Goal: Information Seeking & Learning: Learn about a topic

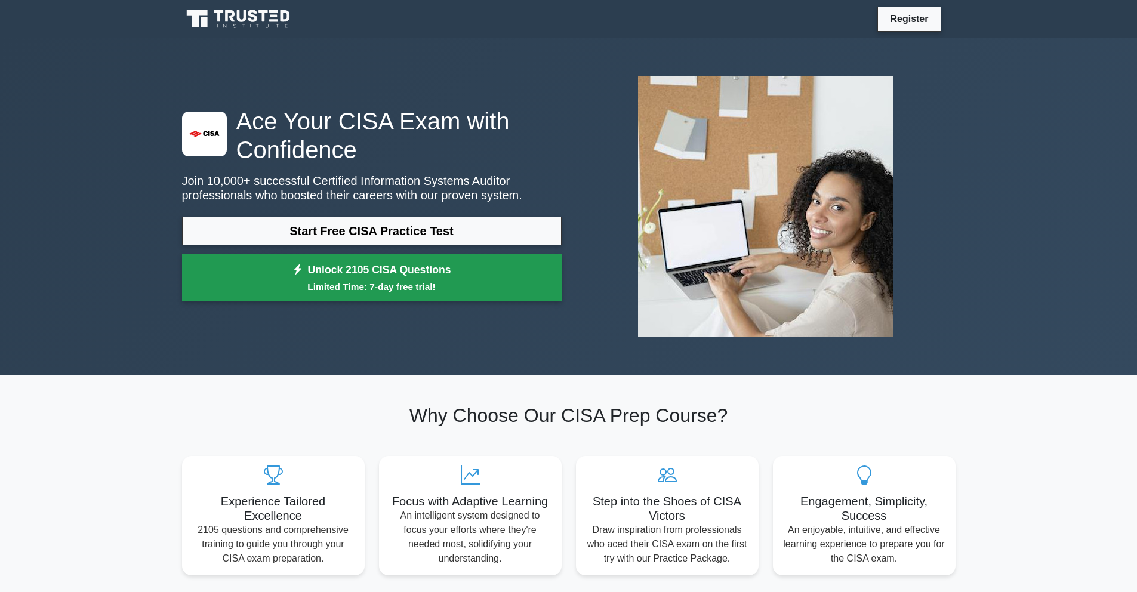
click at [387, 284] on small "Limited Time: 7-day free trial!" at bounding box center [372, 287] width 350 height 14
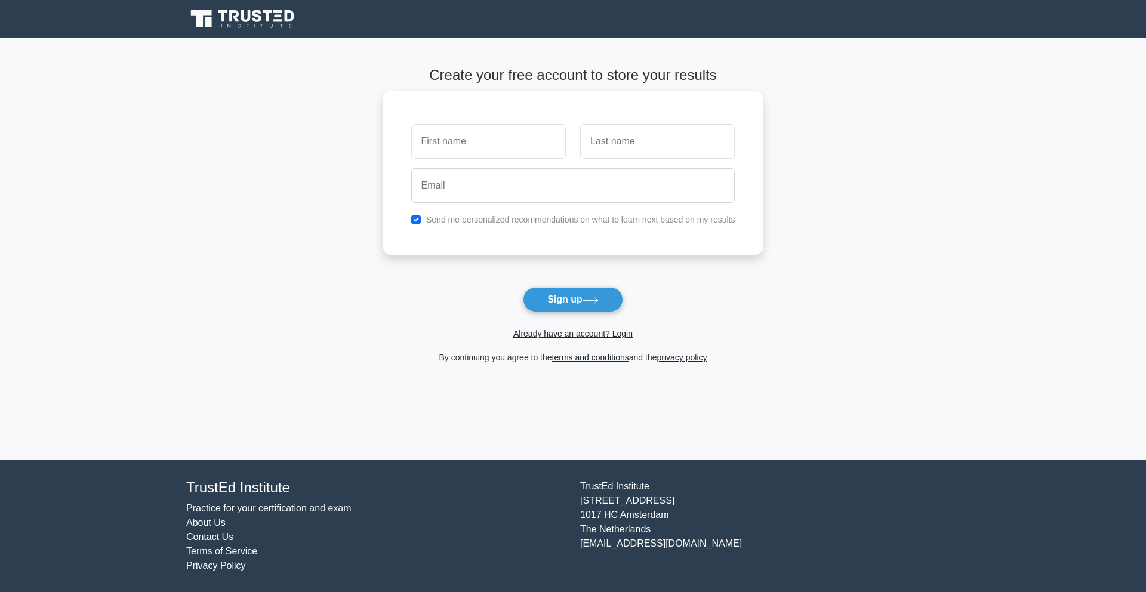
click at [451, 138] on input "text" at bounding box center [488, 141] width 155 height 35
type input "Chinonso"
click at [619, 149] on input "text" at bounding box center [657, 141] width 155 height 35
type input "Chiji"
click at [539, 190] on input "email" at bounding box center [573, 185] width 324 height 35
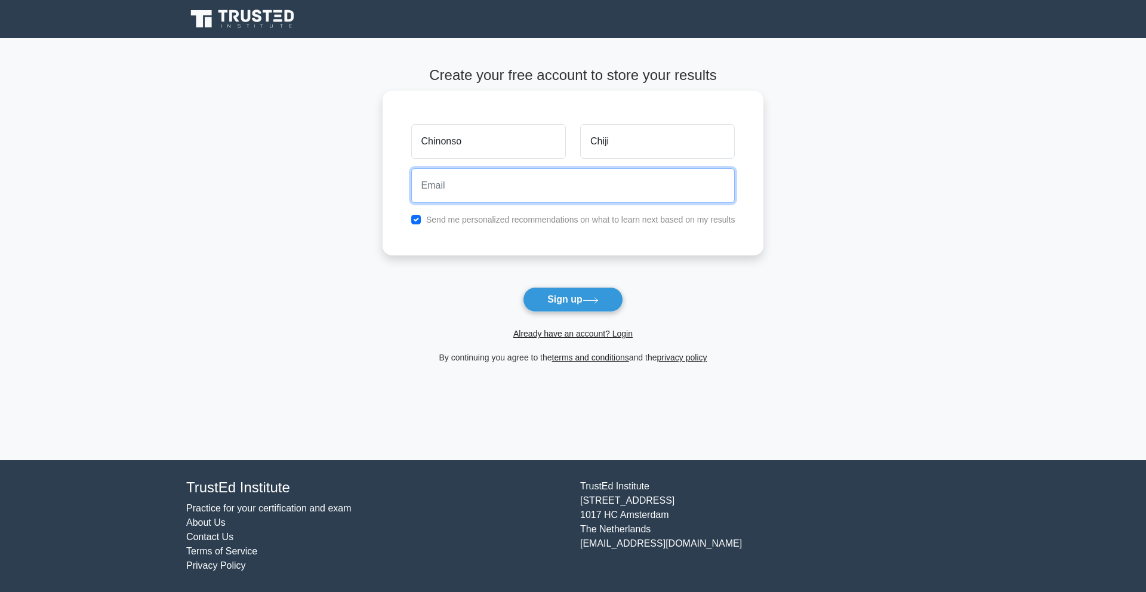
type input "[EMAIL_ADDRESS][DOMAIN_NAME]"
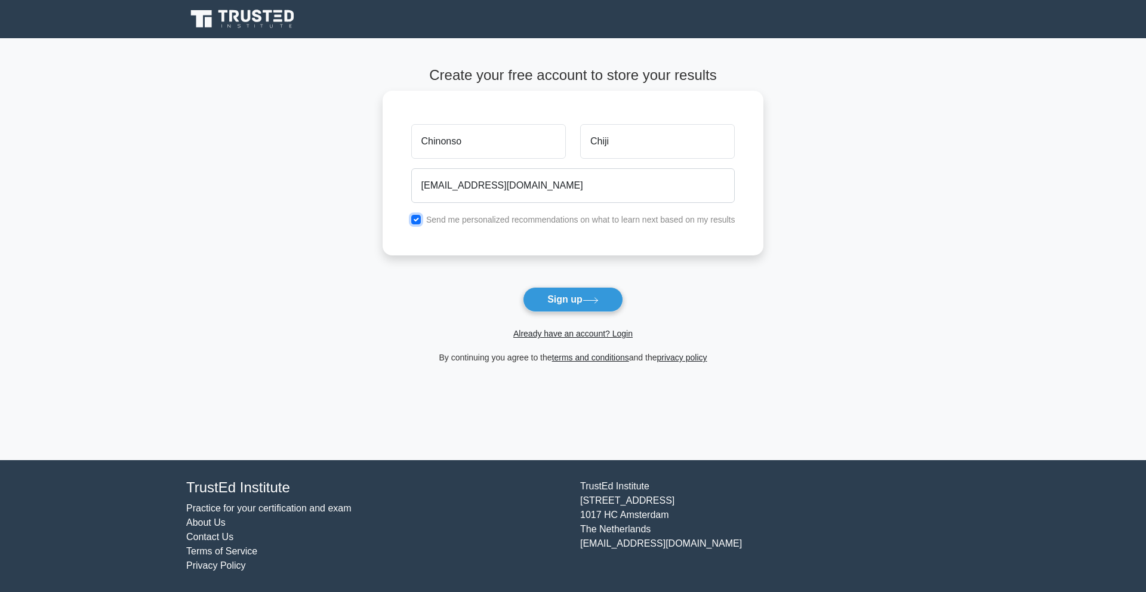
click at [412, 218] on input "checkbox" at bounding box center [416, 220] width 10 height 10
checkbox input "false"
click at [553, 298] on button "Sign up" at bounding box center [573, 299] width 100 height 25
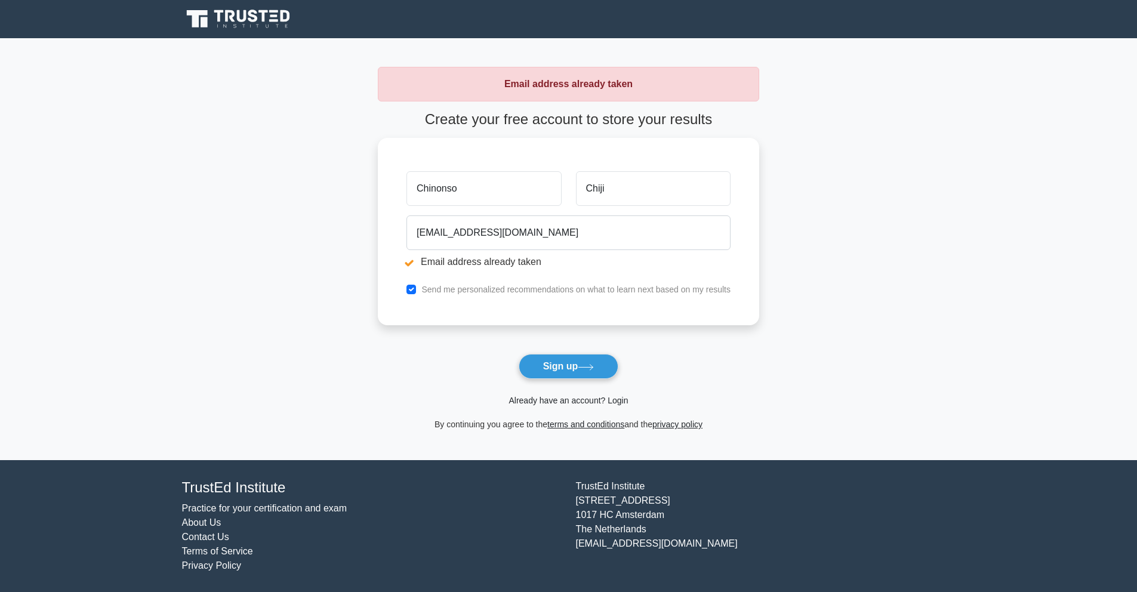
click at [575, 402] on link "Already have an account? Login" at bounding box center [567, 401] width 119 height 10
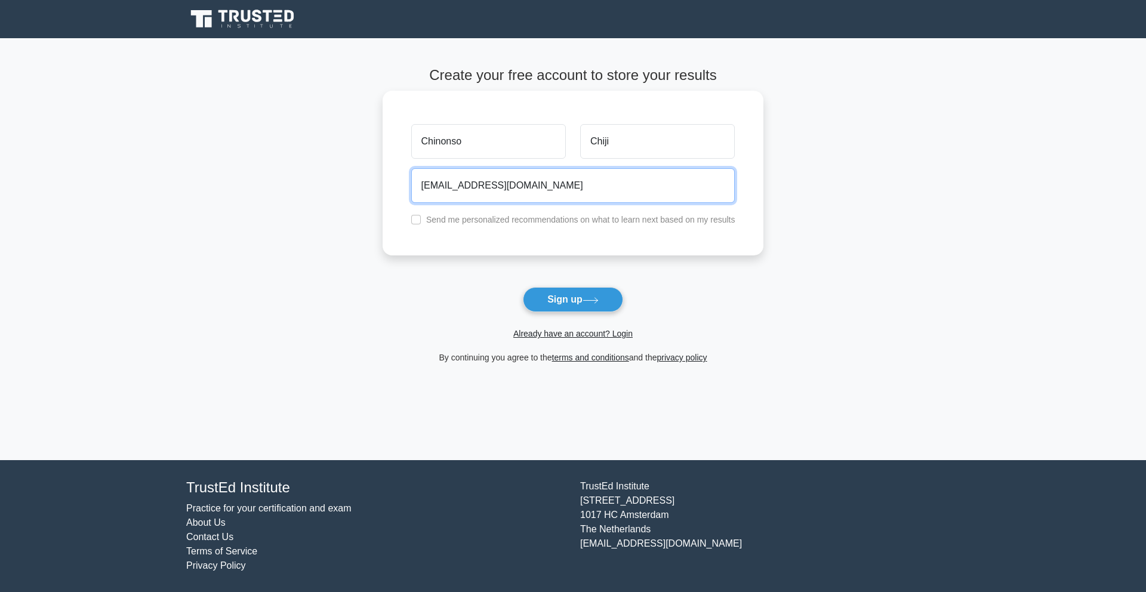
click at [510, 175] on input "[EMAIL_ADDRESS][DOMAIN_NAME]" at bounding box center [573, 185] width 324 height 35
drag, startPoint x: 541, startPoint y: 190, endPoint x: 371, endPoint y: 176, distance: 170.6
click at [371, 176] on main "Create your free account to store your results Chinonso Chiji chinonsochiji@gma…" at bounding box center [573, 249] width 1146 height 422
click at [437, 192] on input "email" at bounding box center [573, 185] width 324 height 35
type input "contact@nonsochiji.com"
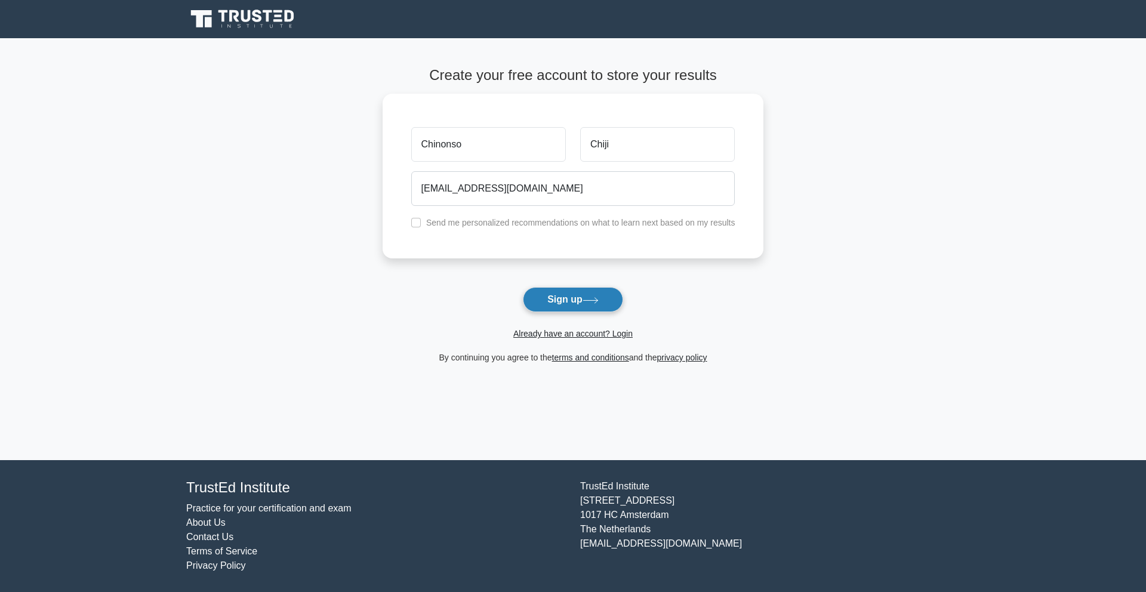
click at [584, 294] on button "Sign up" at bounding box center [573, 299] width 100 height 25
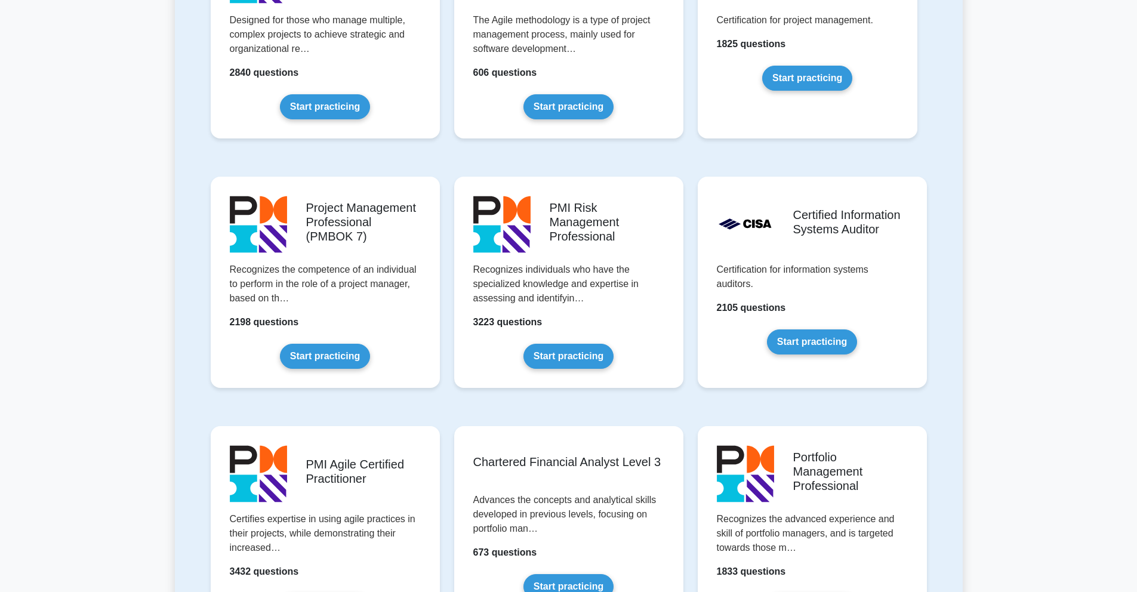
scroll to position [895, 0]
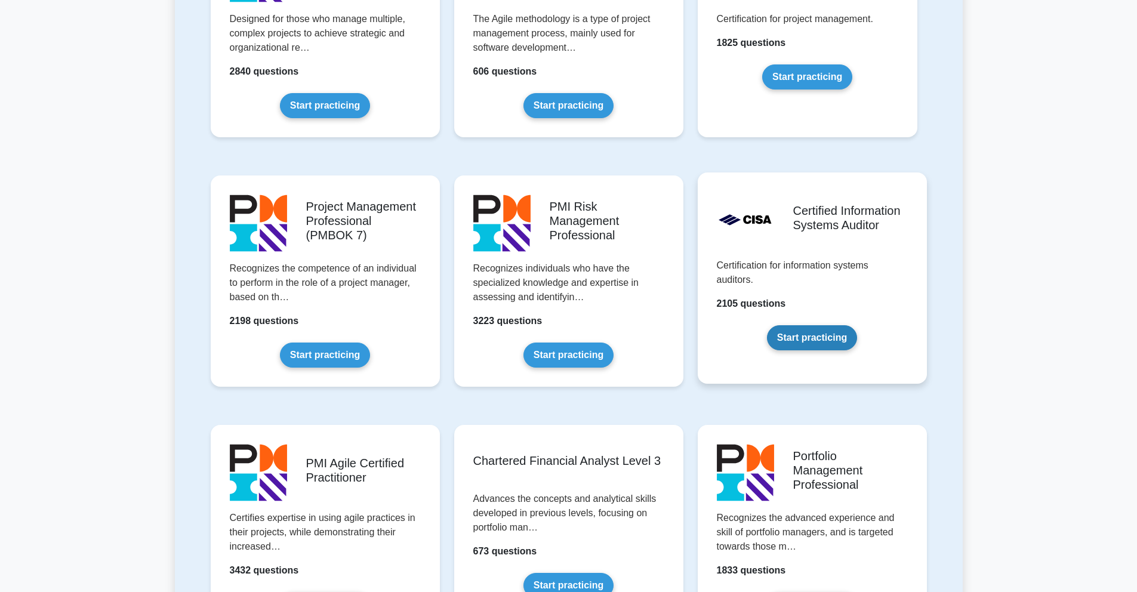
click at [795, 333] on link "Start practicing" at bounding box center [812, 337] width 90 height 25
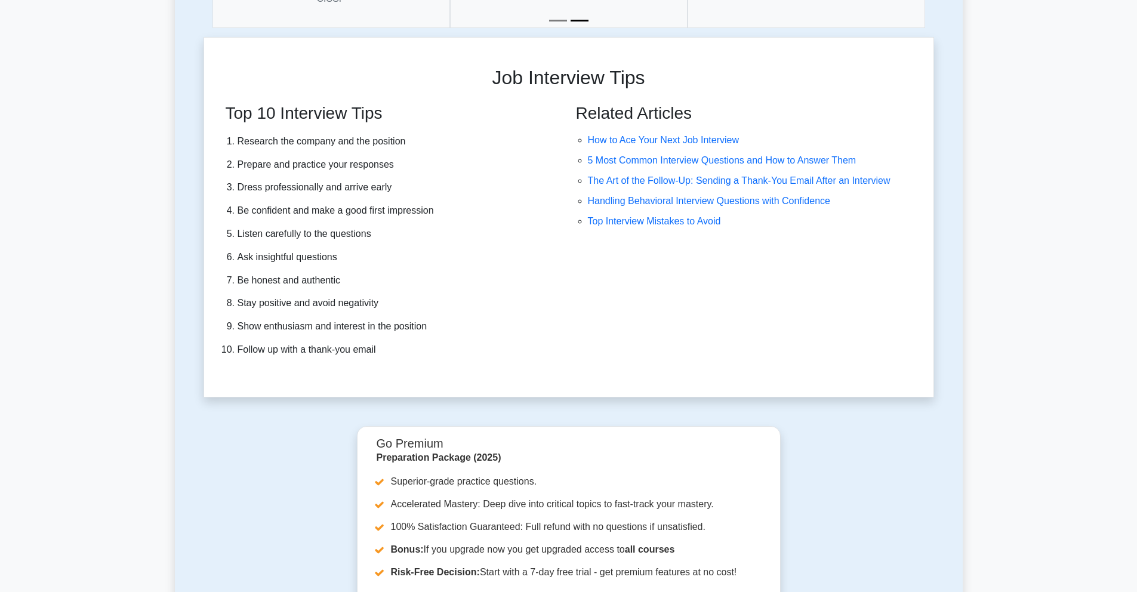
scroll to position [3604, 0]
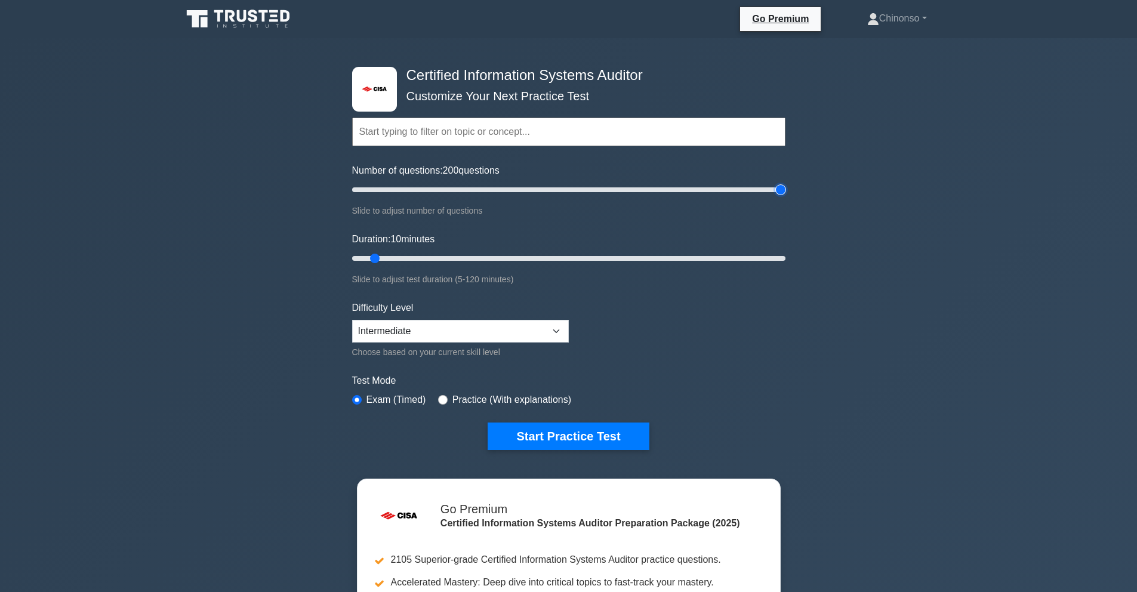
drag, startPoint x: 372, startPoint y: 190, endPoint x: 997, endPoint y: 208, distance: 625.0
type input "200"
click at [785, 197] on input "Number of questions: 200 questions" at bounding box center [568, 190] width 433 height 14
drag, startPoint x: 375, startPoint y: 259, endPoint x: 933, endPoint y: 267, distance: 558.0
type input "120"
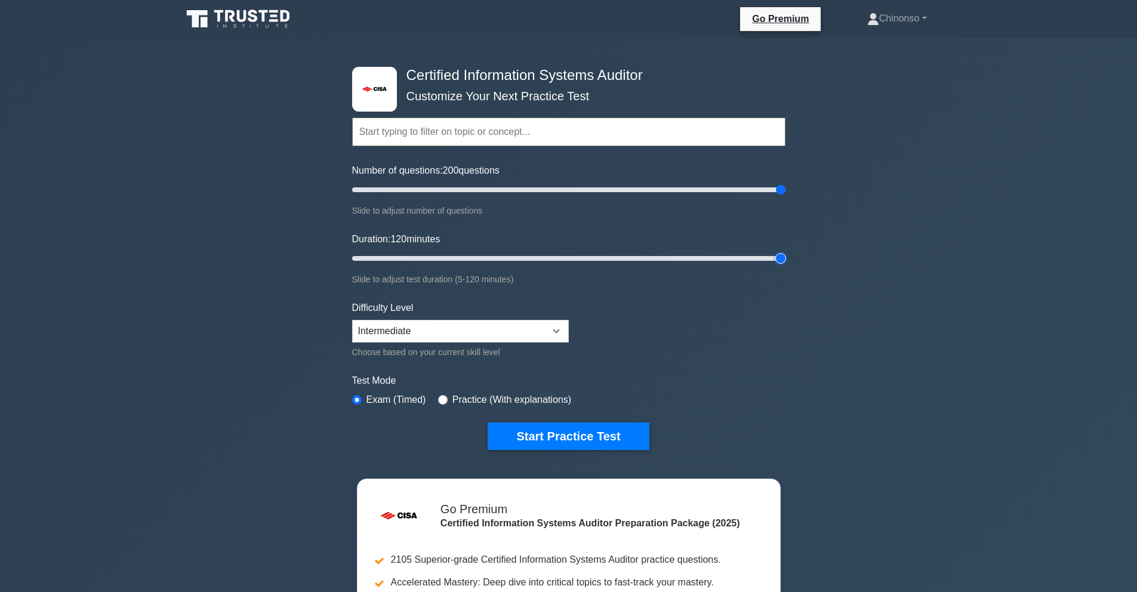
click at [785, 266] on input "Duration: 120 minutes" at bounding box center [568, 258] width 433 height 14
click at [528, 331] on select "Beginner Intermediate Expert" at bounding box center [460, 331] width 217 height 23
select select "expert"
click at [749, 335] on form "Topics Information System Auditing Process - Planning Information System Auditi…" at bounding box center [568, 265] width 433 height 369
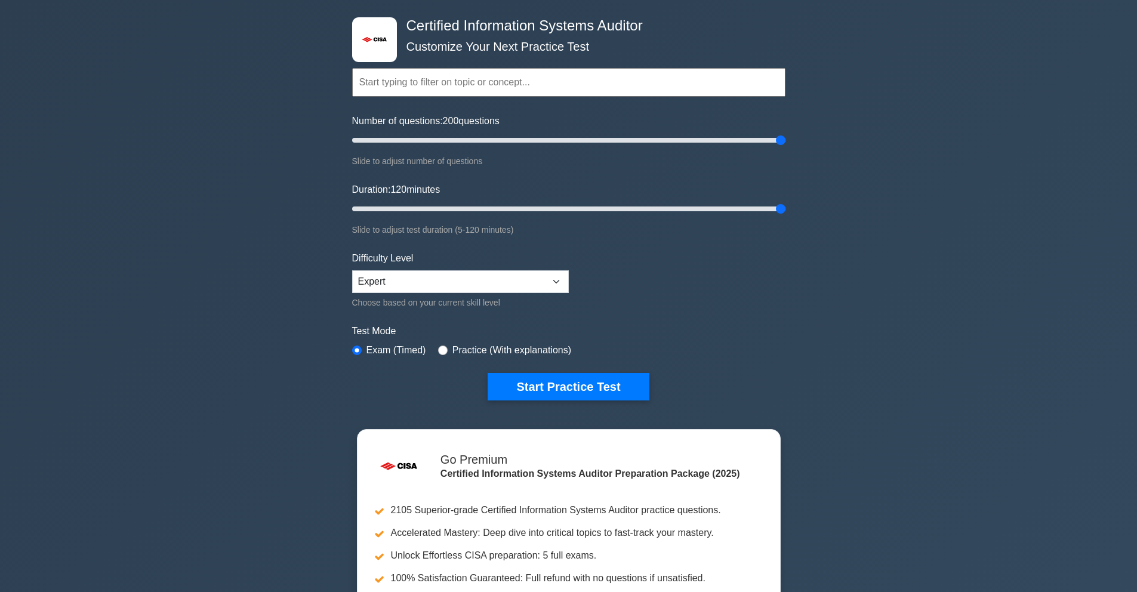
scroll to position [73, 0]
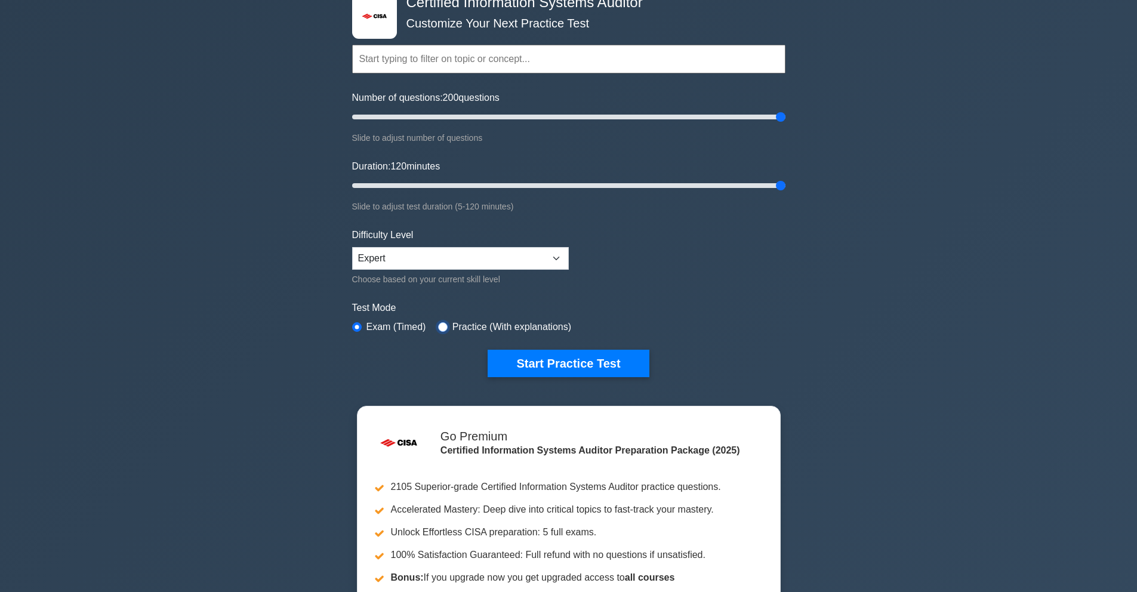
click at [439, 327] on input "radio" at bounding box center [443, 327] width 10 height 10
radio input "true"
click at [754, 317] on div "Test Mode Exam (Timed) Practice (With explanations)" at bounding box center [568, 318] width 433 height 35
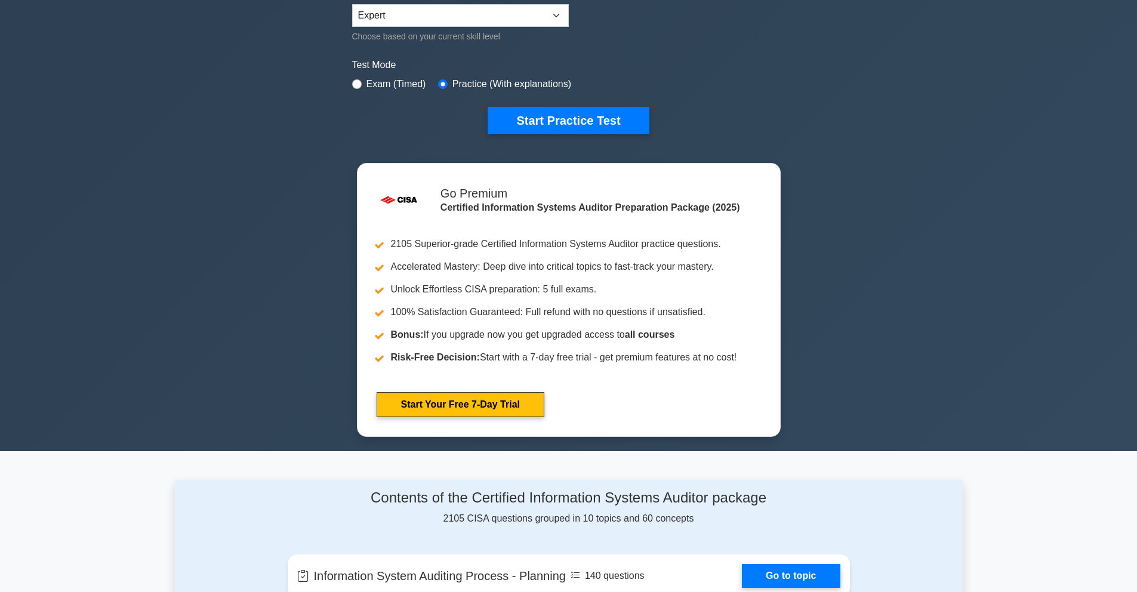
scroll to position [313, 0]
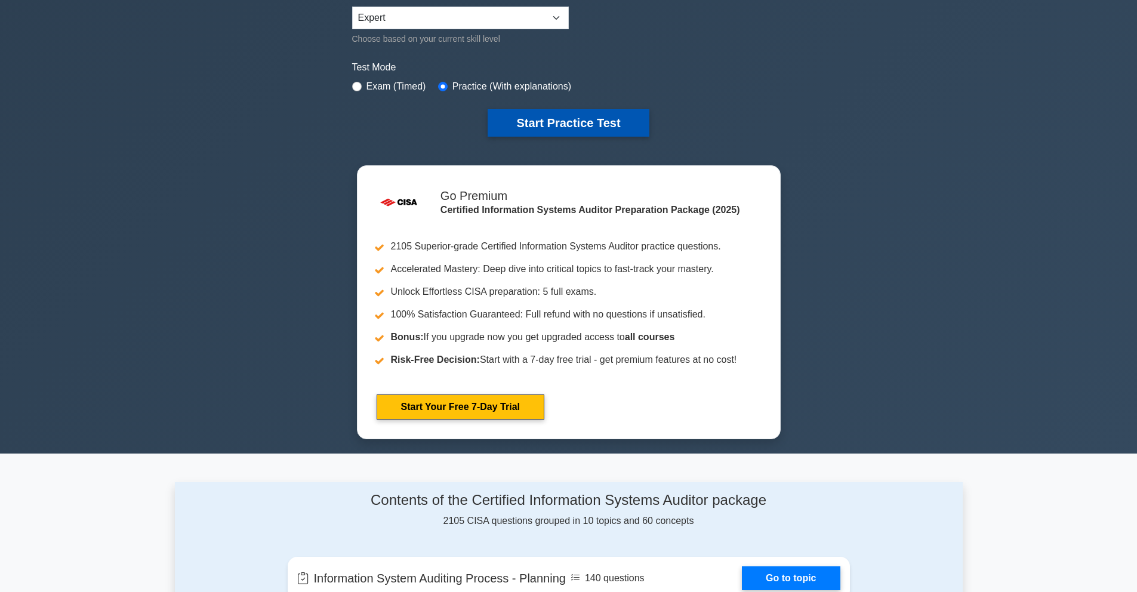
click at [580, 129] on button "Start Practice Test" at bounding box center [568, 122] width 161 height 27
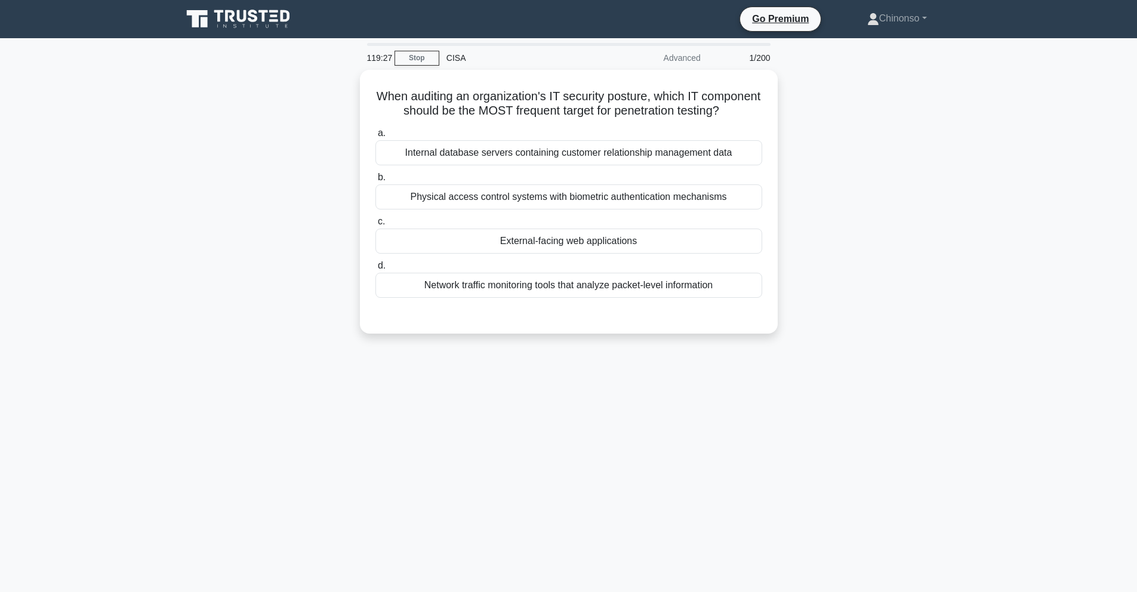
click at [826, 234] on div "When auditing an organization's IT security posture, which IT component should …" at bounding box center [569, 209] width 788 height 278
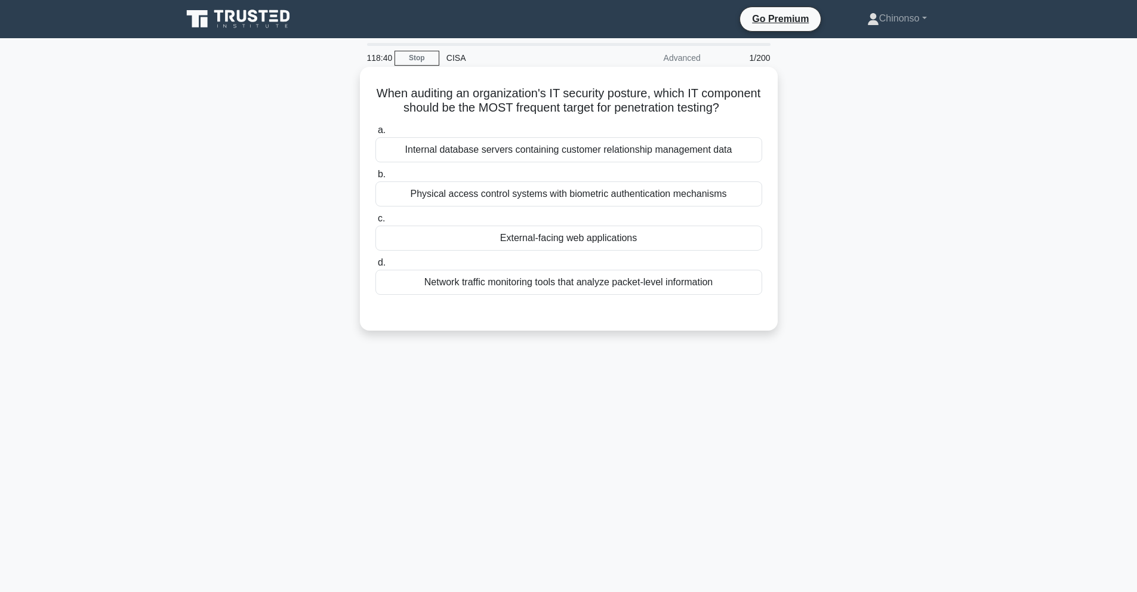
click at [619, 317] on div "When auditing an organization's IT security posture, which IT component should …" at bounding box center [569, 199] width 408 height 254
click at [606, 239] on div "External-facing web applications" at bounding box center [568, 238] width 387 height 25
click at [375, 223] on input "c. External-facing web applications" at bounding box center [375, 219] width 0 height 8
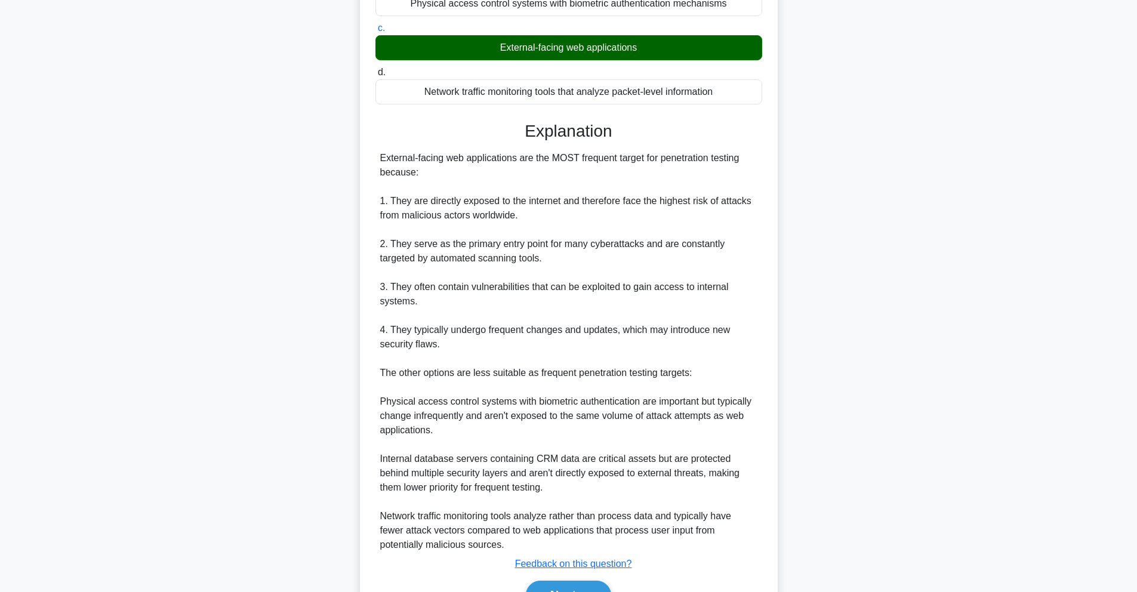
scroll to position [259, 0]
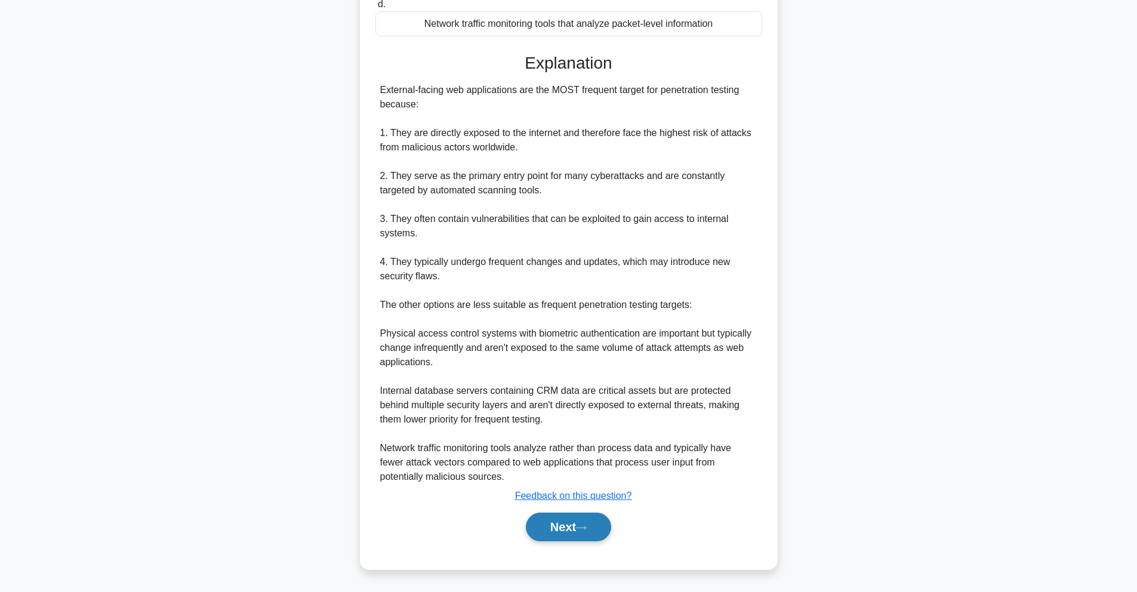
click at [563, 524] on button "Next" at bounding box center [568, 527] width 85 height 29
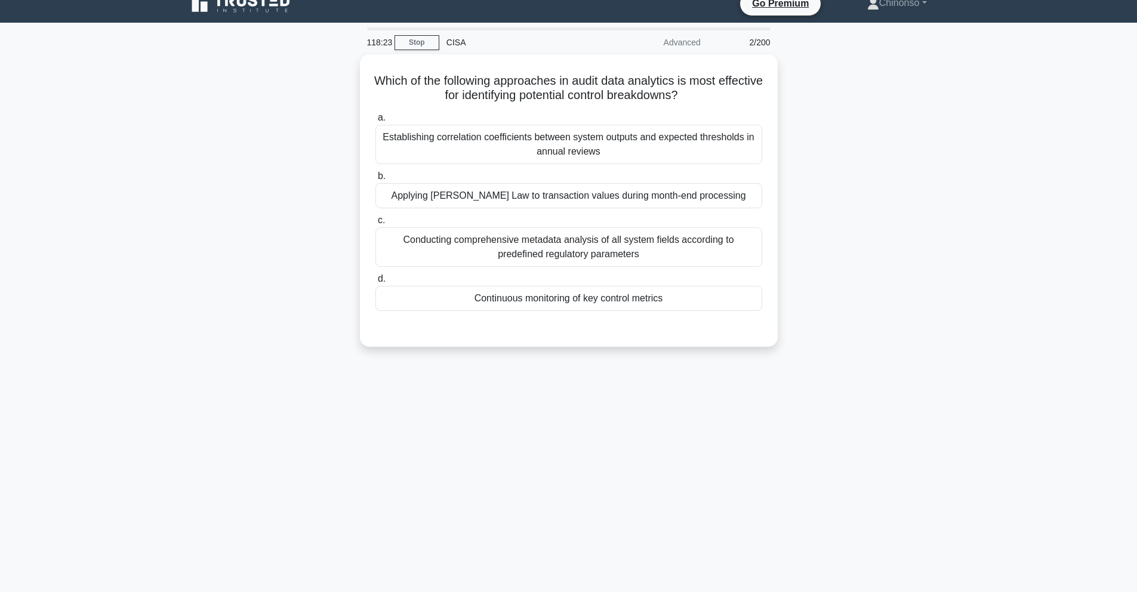
scroll to position [0, 0]
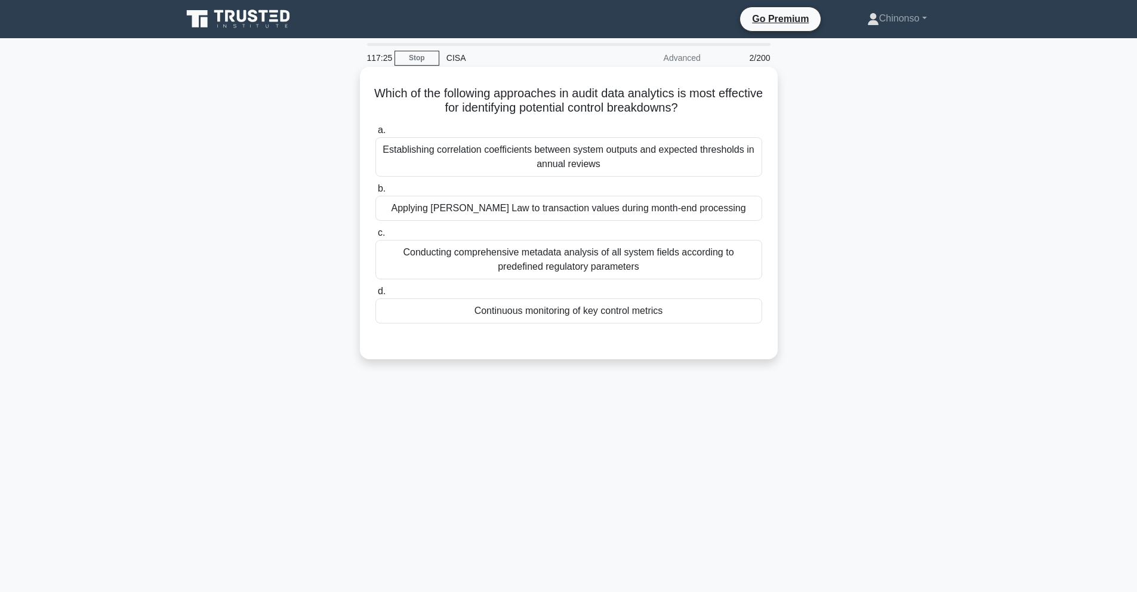
click at [622, 156] on div "Establishing correlation coefficients between system outputs and expected thres…" at bounding box center [568, 156] width 387 height 39
click at [375, 134] on input "a. Establishing correlation coefficients between system outputs and expected th…" at bounding box center [375, 131] width 0 height 8
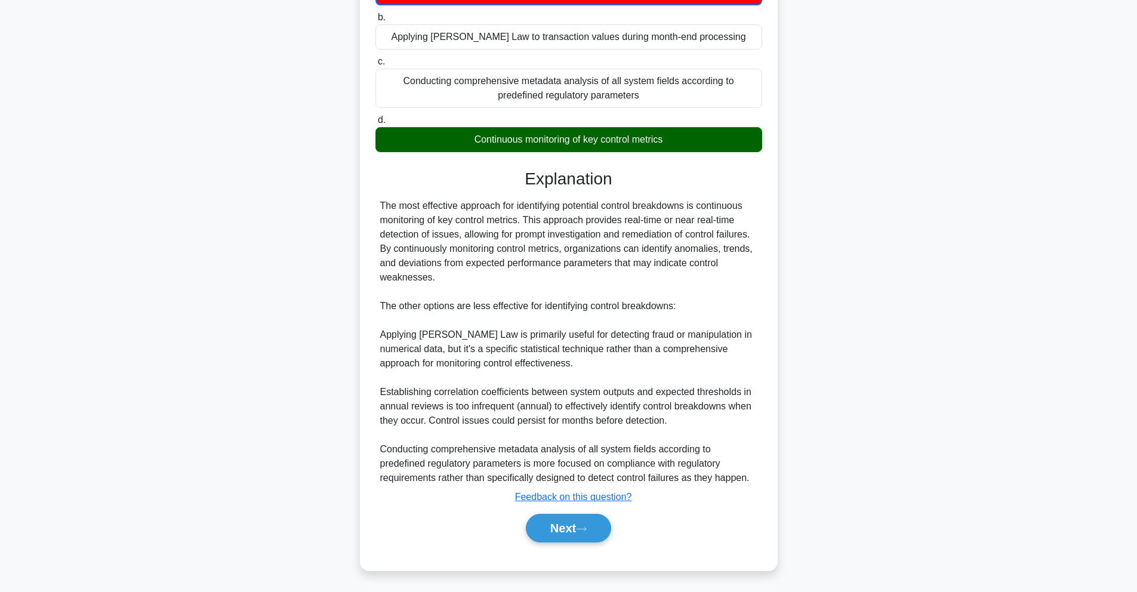
scroll to position [174, 0]
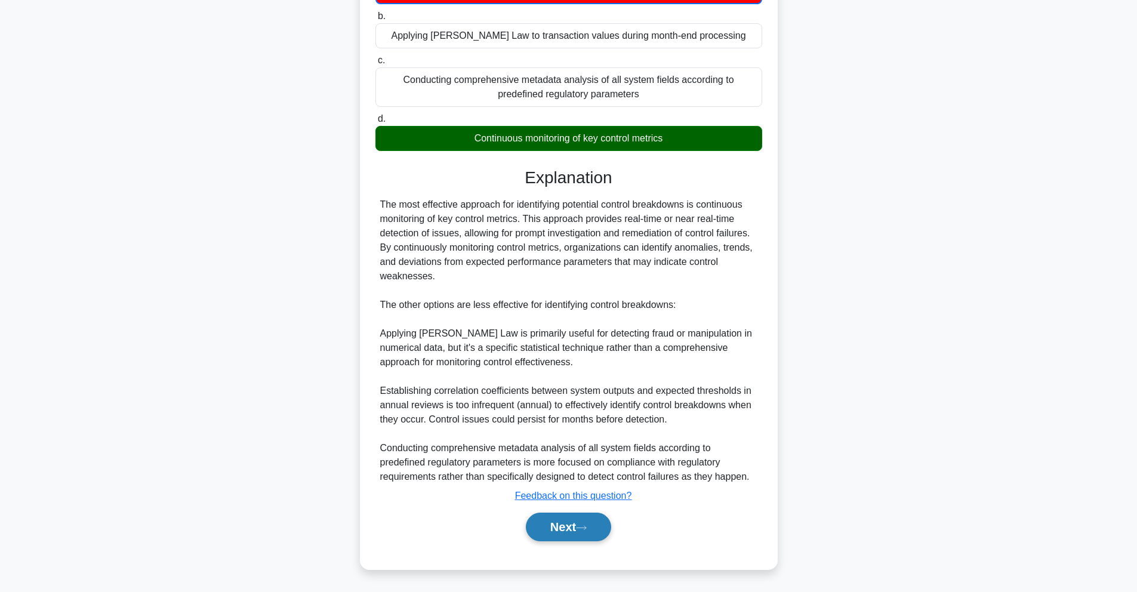
click at [561, 532] on button "Next" at bounding box center [568, 527] width 85 height 29
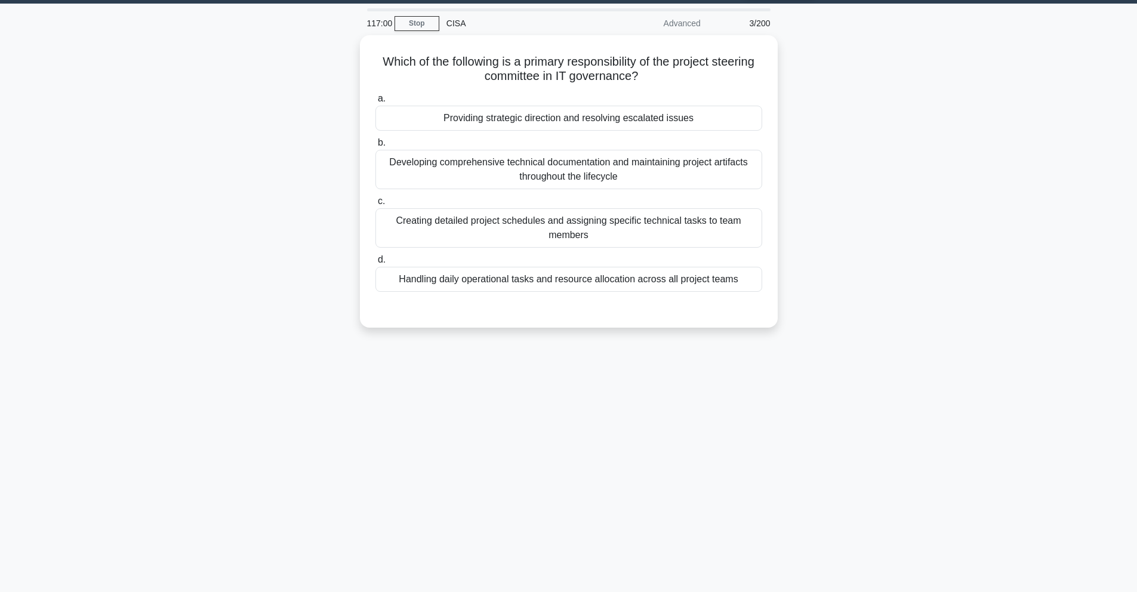
scroll to position [33, 0]
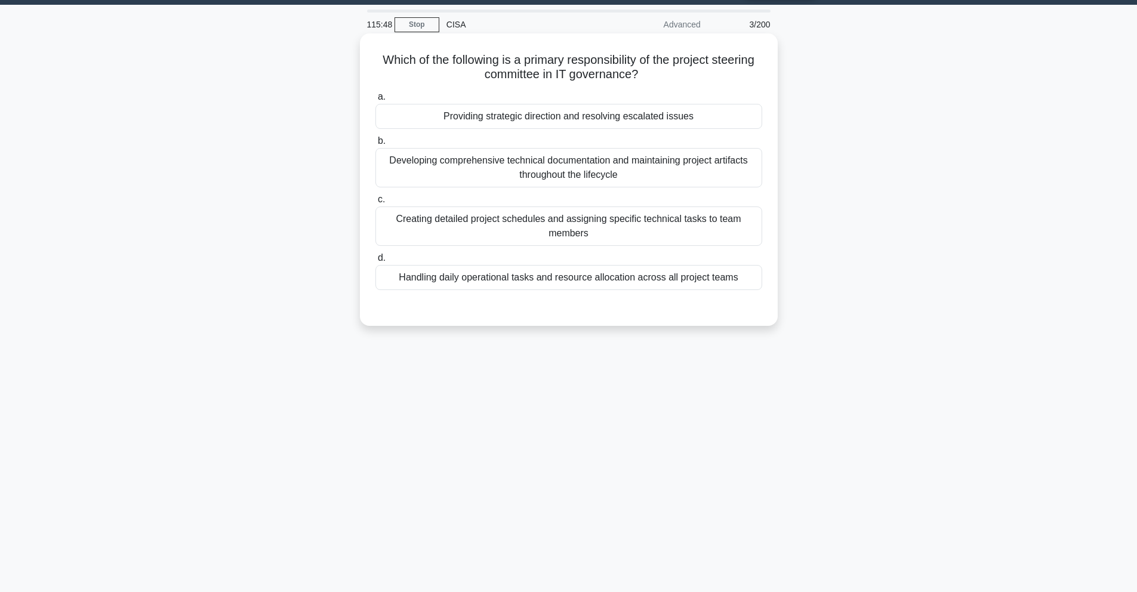
click at [641, 178] on div "Developing comprehensive technical documentation and maintaining project artifa…" at bounding box center [568, 167] width 387 height 39
click at [375, 145] on input "b. Developing comprehensive technical documentation and maintaining project art…" at bounding box center [375, 141] width 0 height 8
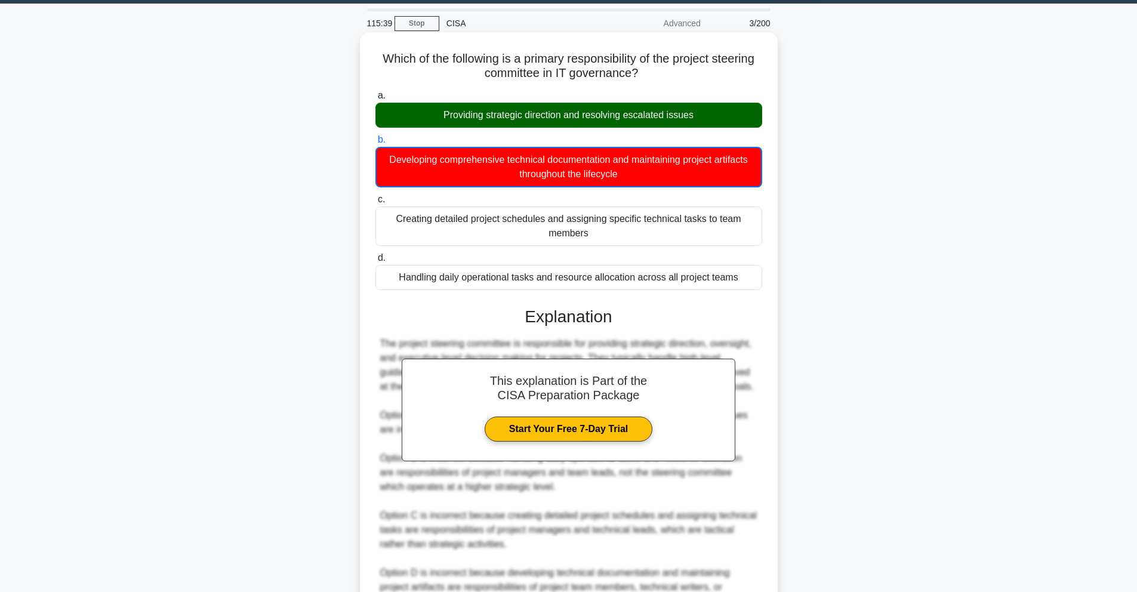
scroll to position [39, 0]
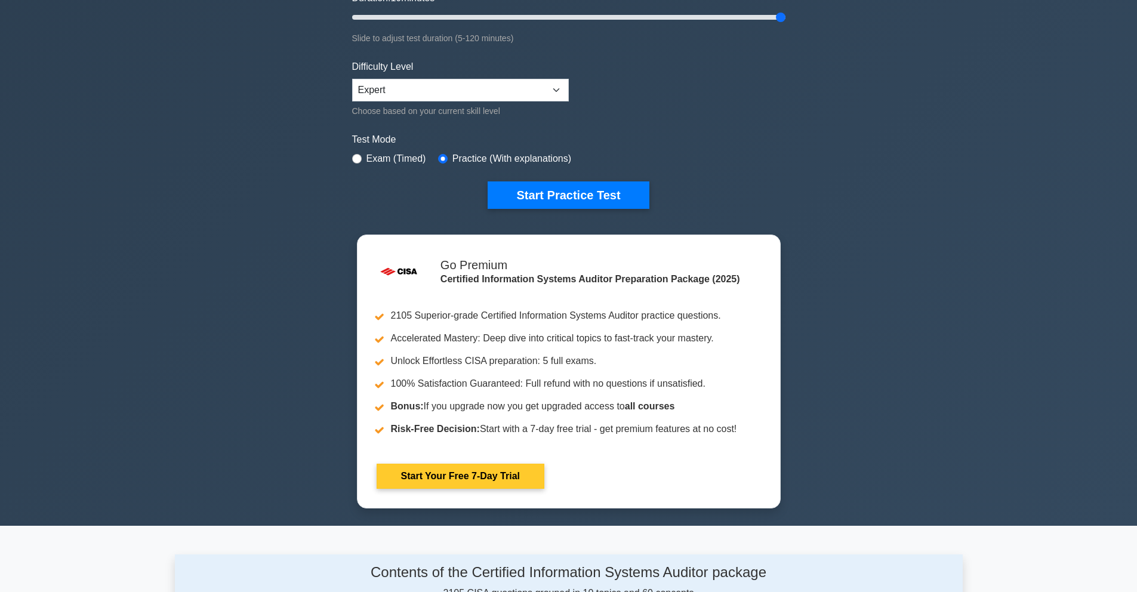
scroll to position [229, 0]
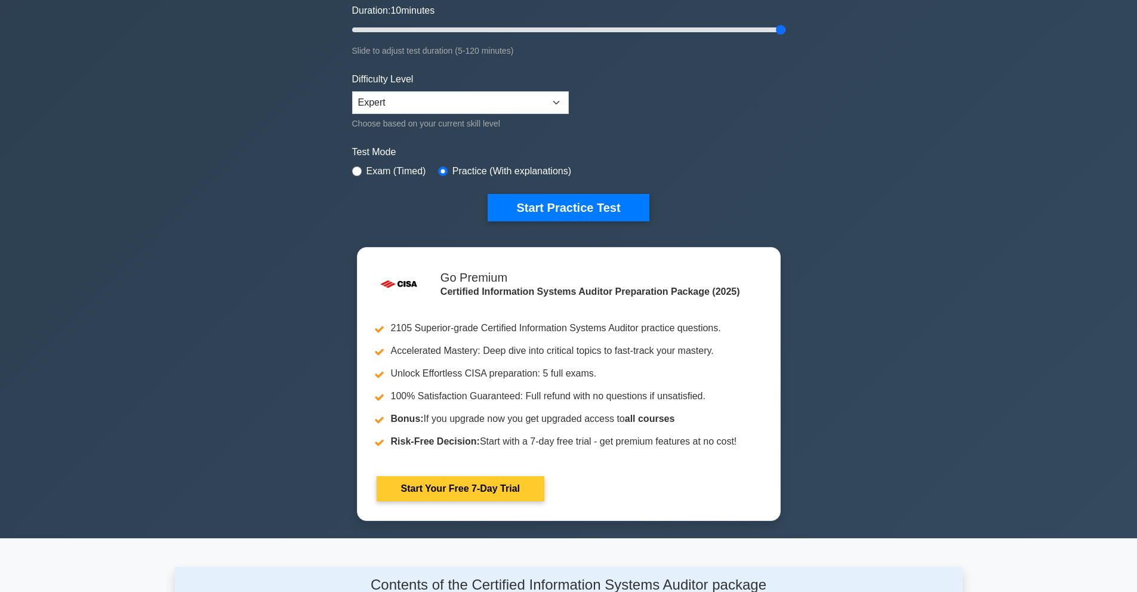
click at [464, 493] on link "Start Your Free 7-Day Trial" at bounding box center [461, 488] width 168 height 25
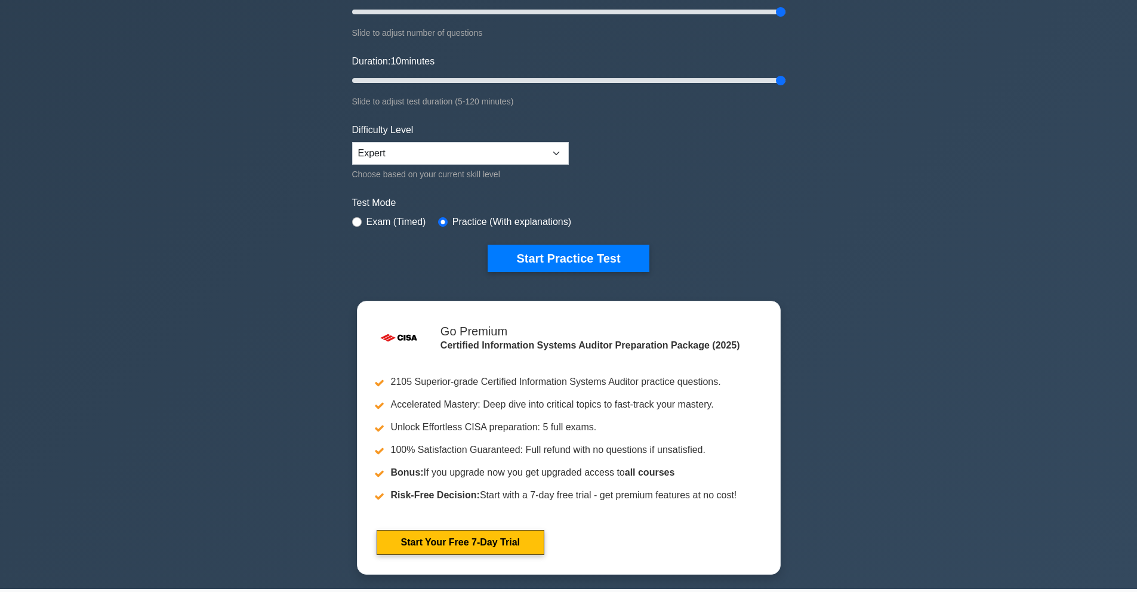
scroll to position [0, 0]
